Goal: Find specific page/section: Find specific page/section

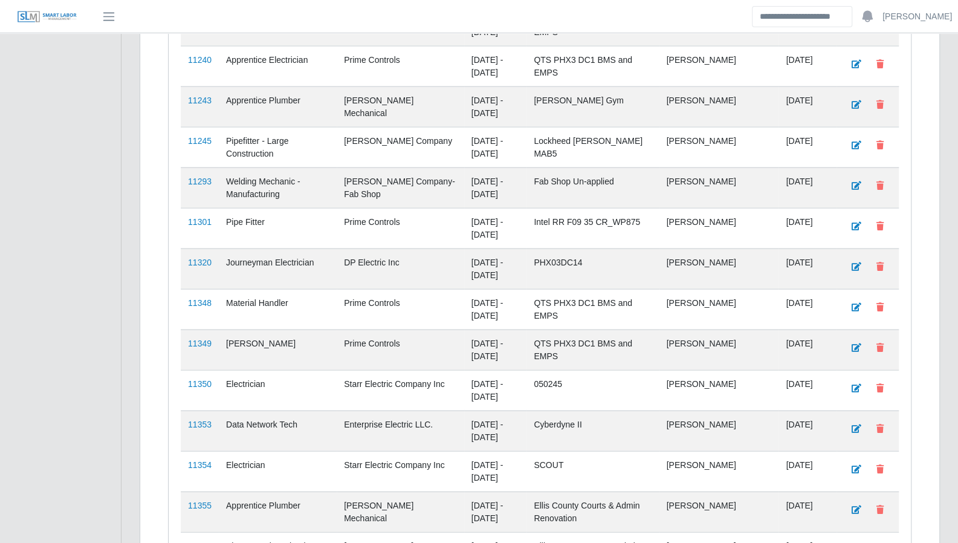
scroll to position [1745, 0]
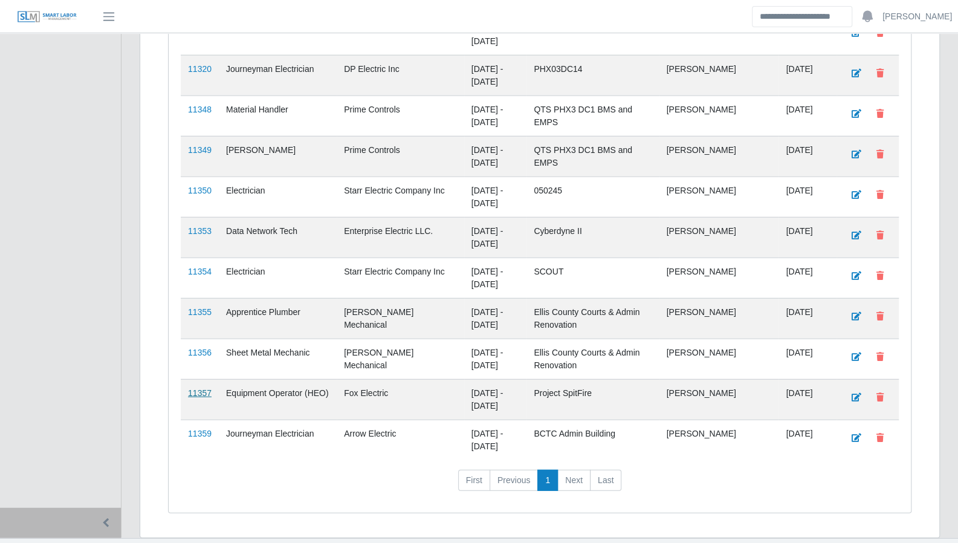
click at [196, 388] on link "11357" at bounding box center [200, 393] width 24 height 10
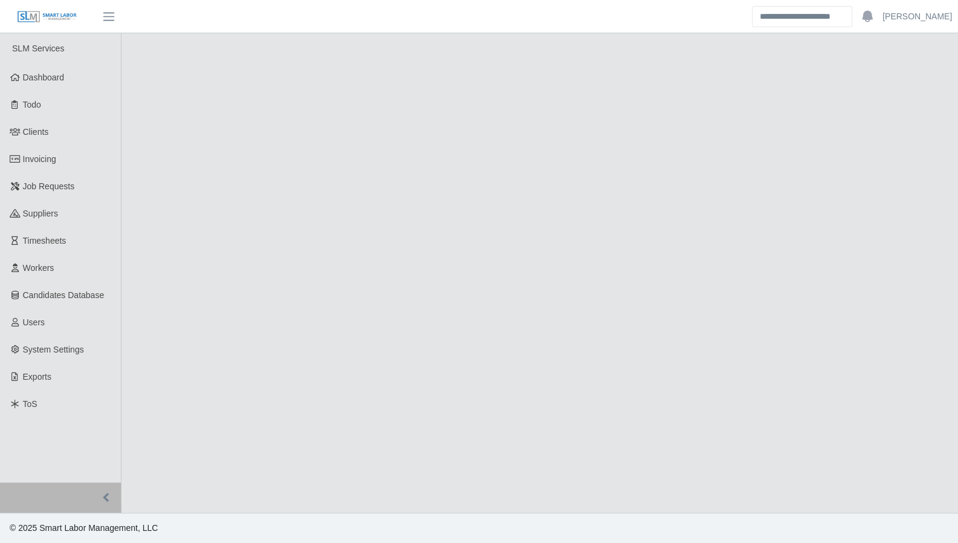
select select "****"
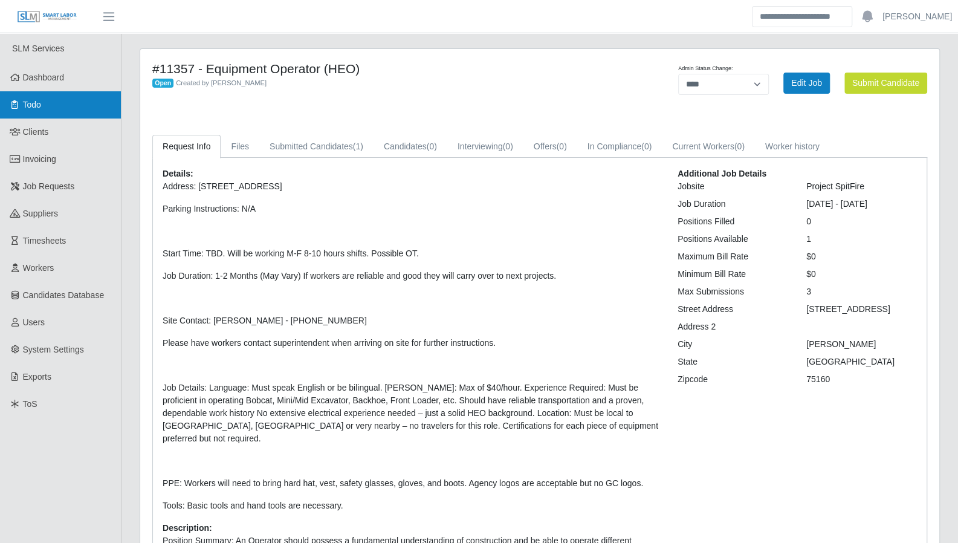
click at [35, 106] on span "Todo" at bounding box center [32, 105] width 18 height 10
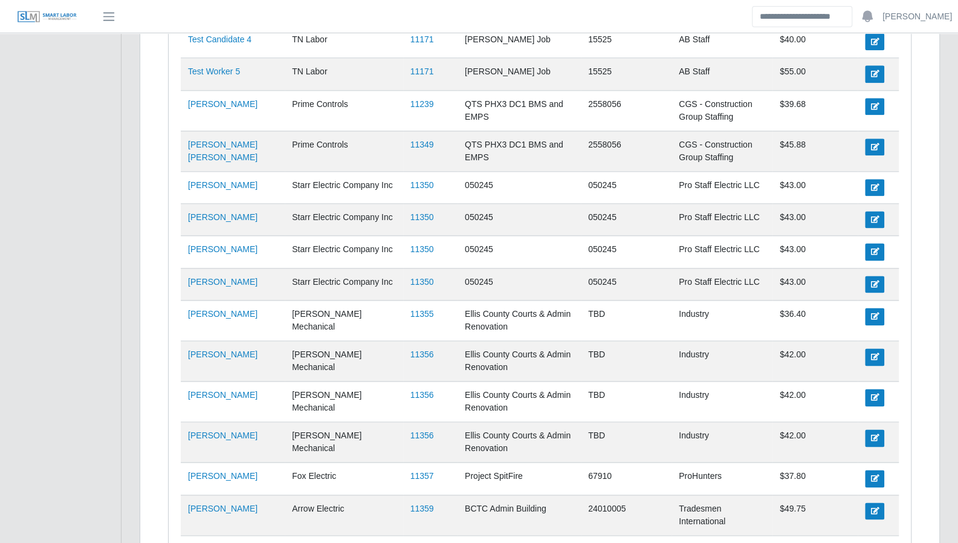
scroll to position [939, 0]
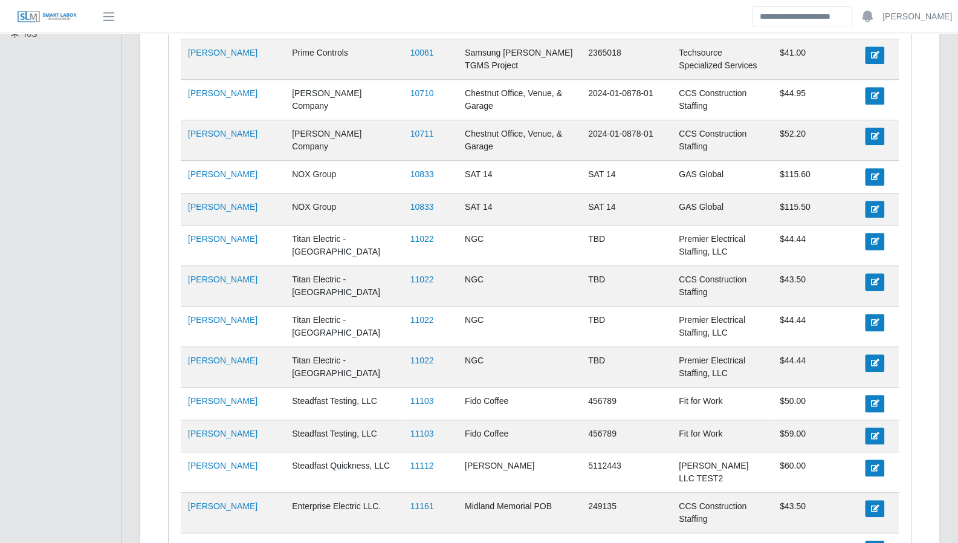
scroll to position [0, 0]
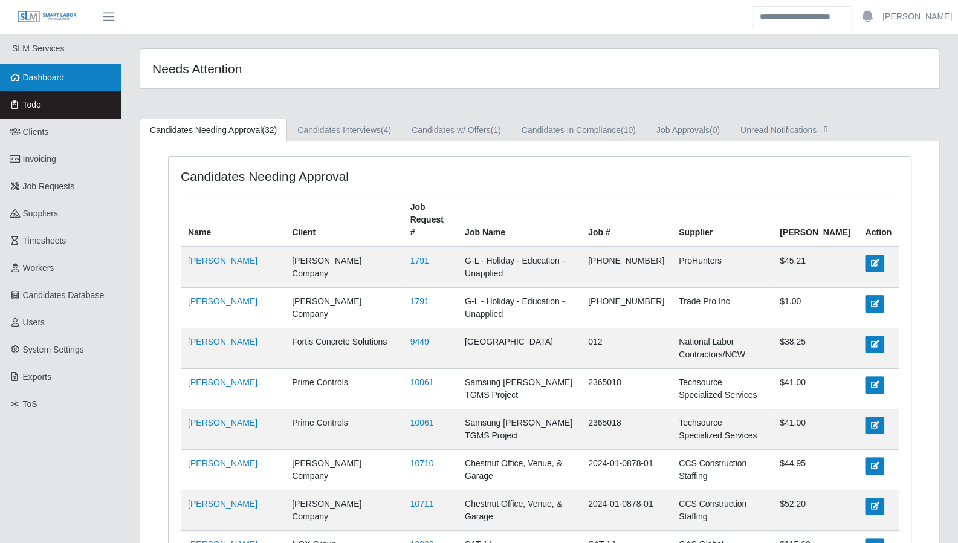
click at [70, 82] on link "Dashboard" at bounding box center [60, 77] width 121 height 27
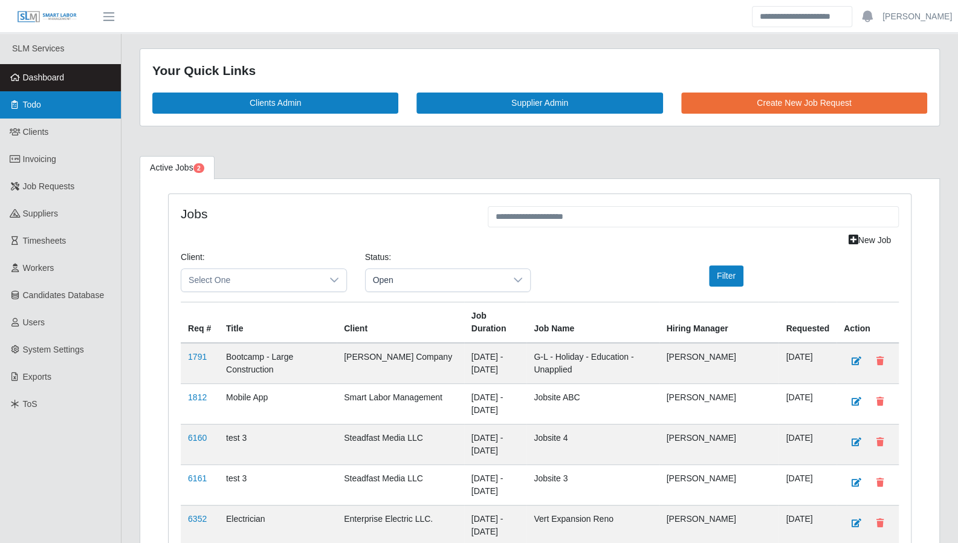
click at [59, 108] on link "Todo" at bounding box center [60, 104] width 121 height 27
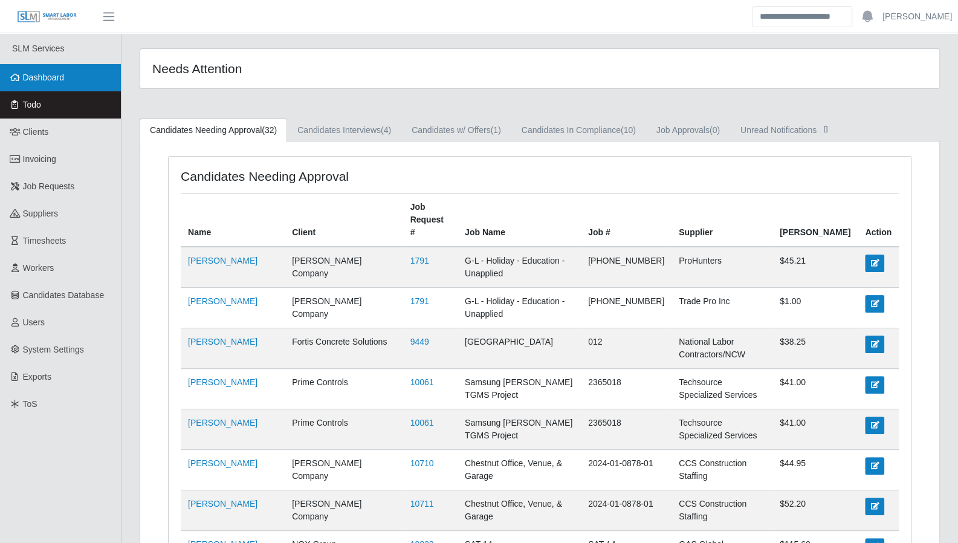
click at [68, 85] on link "Dashboard" at bounding box center [60, 77] width 121 height 27
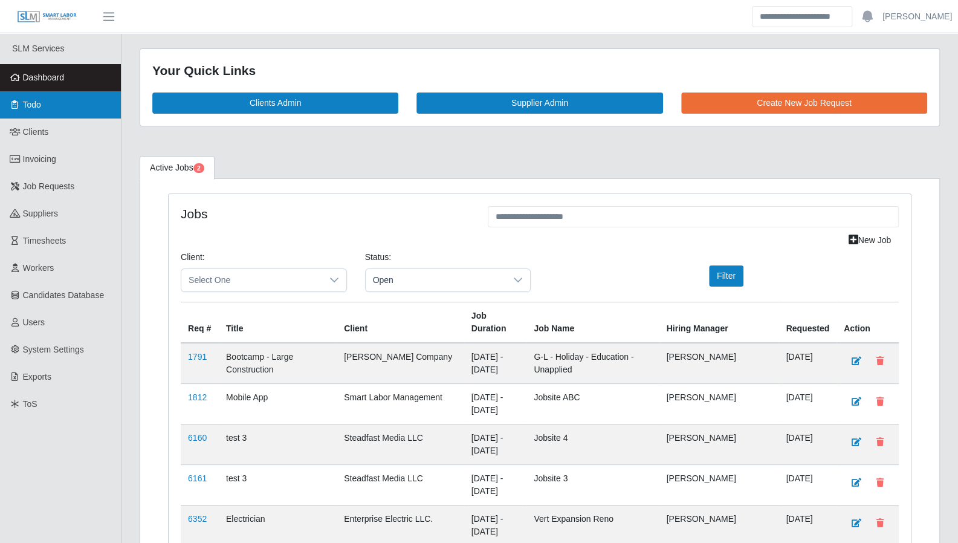
click at [34, 114] on link "Todo" at bounding box center [60, 104] width 121 height 27
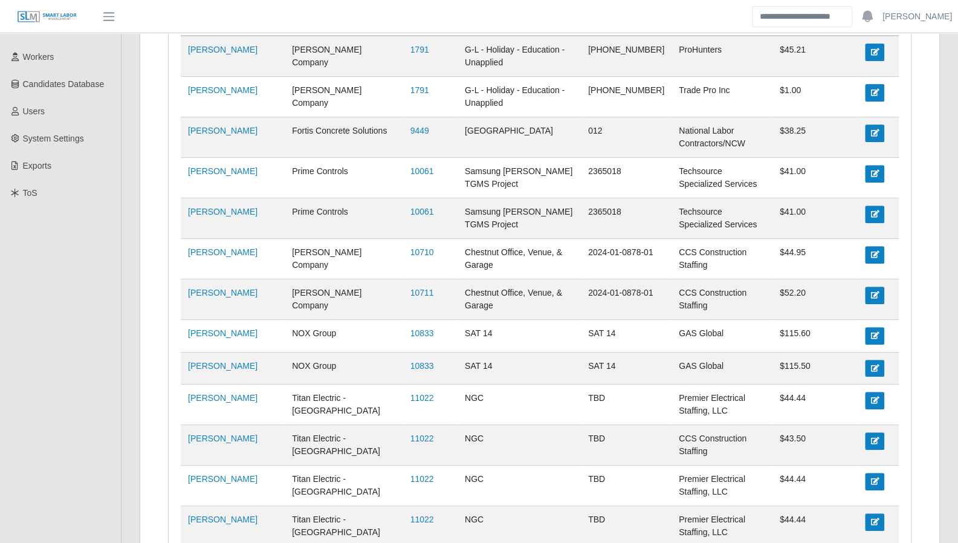
scroll to position [211, 0]
click at [722, 279] on td "CCS Construction Staffing" at bounding box center [721, 299] width 101 height 40
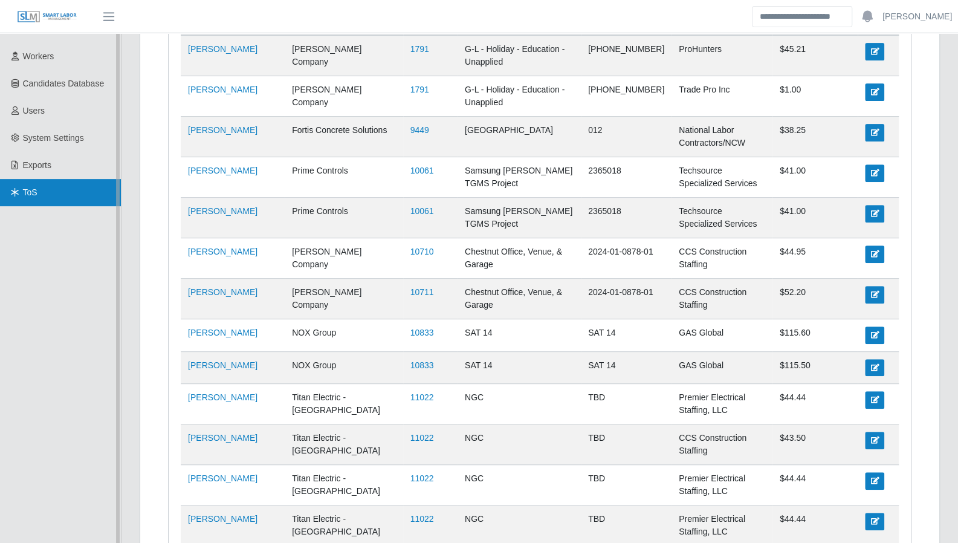
scroll to position [0, 0]
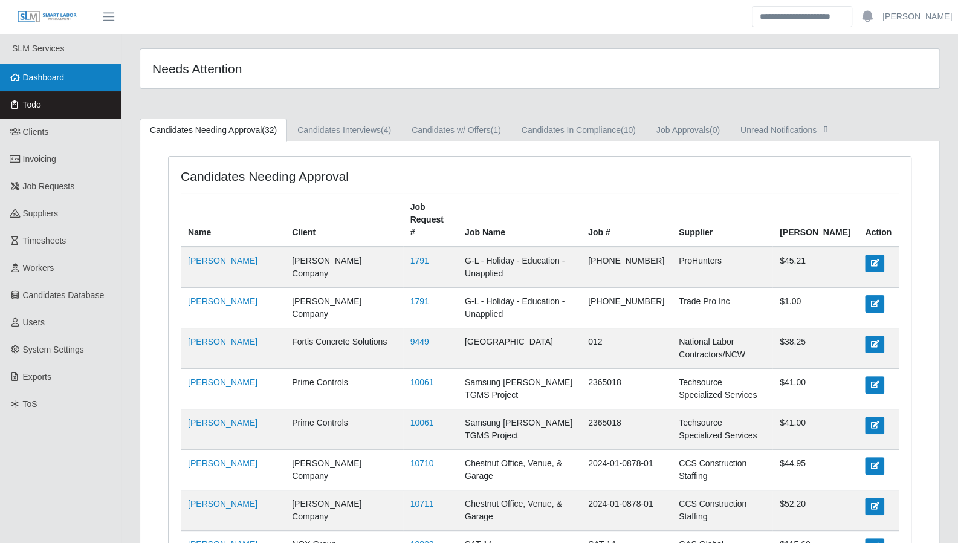
click at [73, 82] on link "Dashboard" at bounding box center [60, 77] width 121 height 27
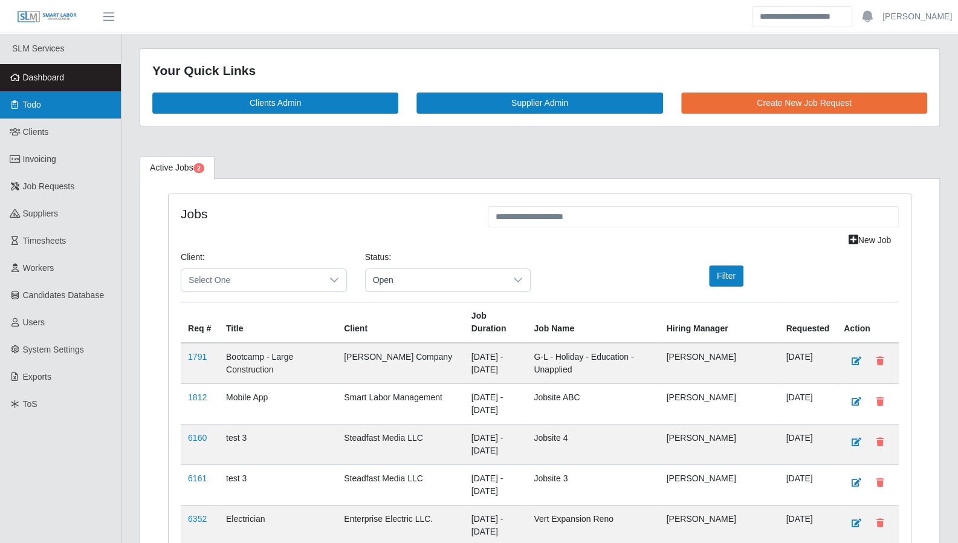
click at [60, 112] on link "Todo" at bounding box center [60, 104] width 121 height 27
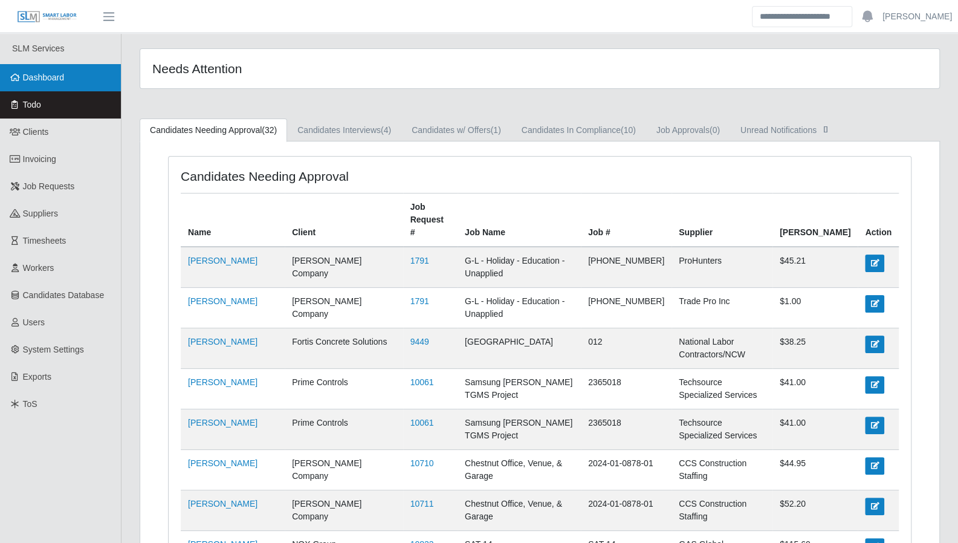
click at [68, 79] on link "Dashboard" at bounding box center [60, 77] width 121 height 27
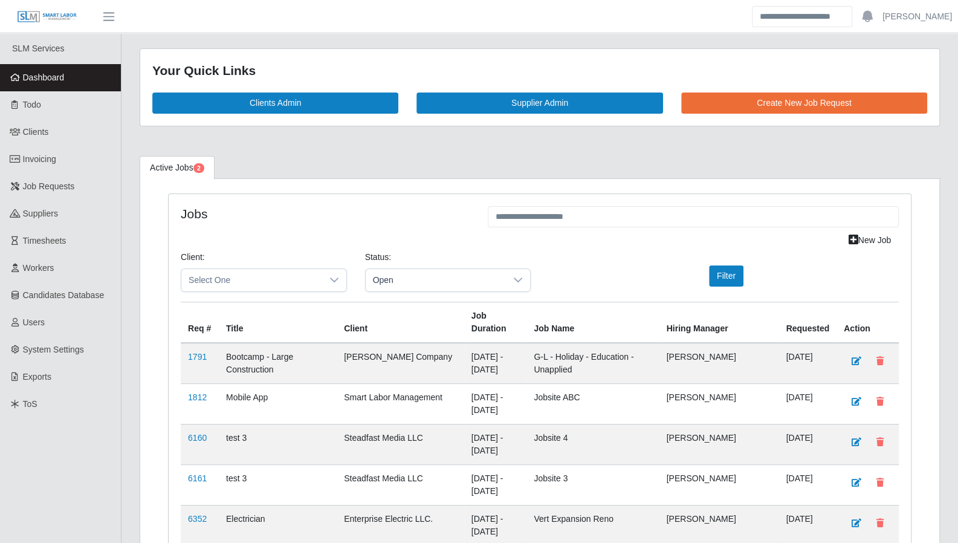
click at [365, 504] on td "Enterprise Electric LLC." at bounding box center [400, 524] width 127 height 40
